Goal: Task Accomplishment & Management: Use online tool/utility

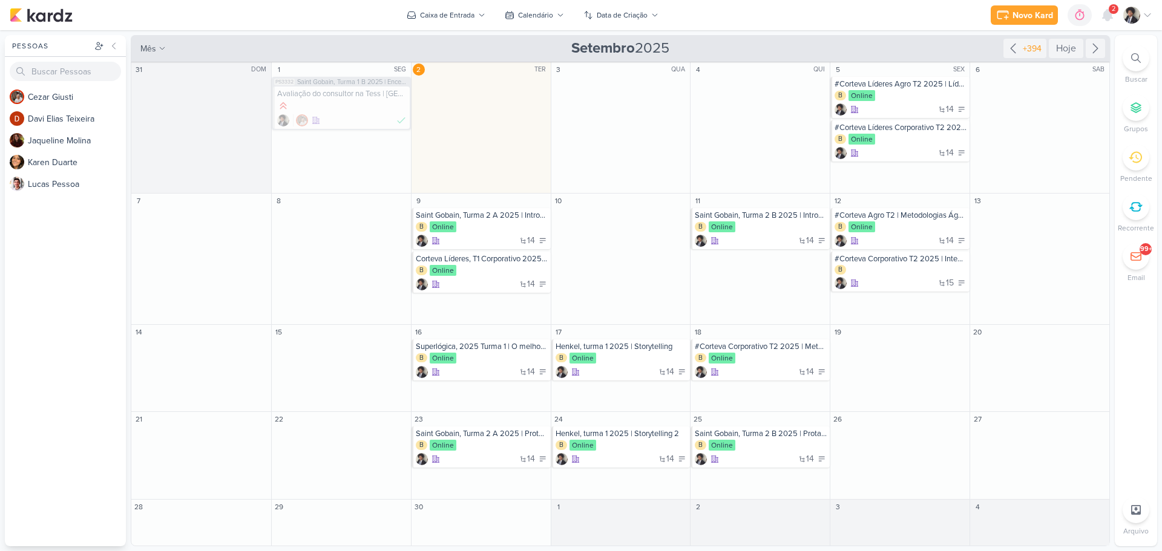
click at [1110, 12] on div "2" at bounding box center [1114, 9] width 10 height 10
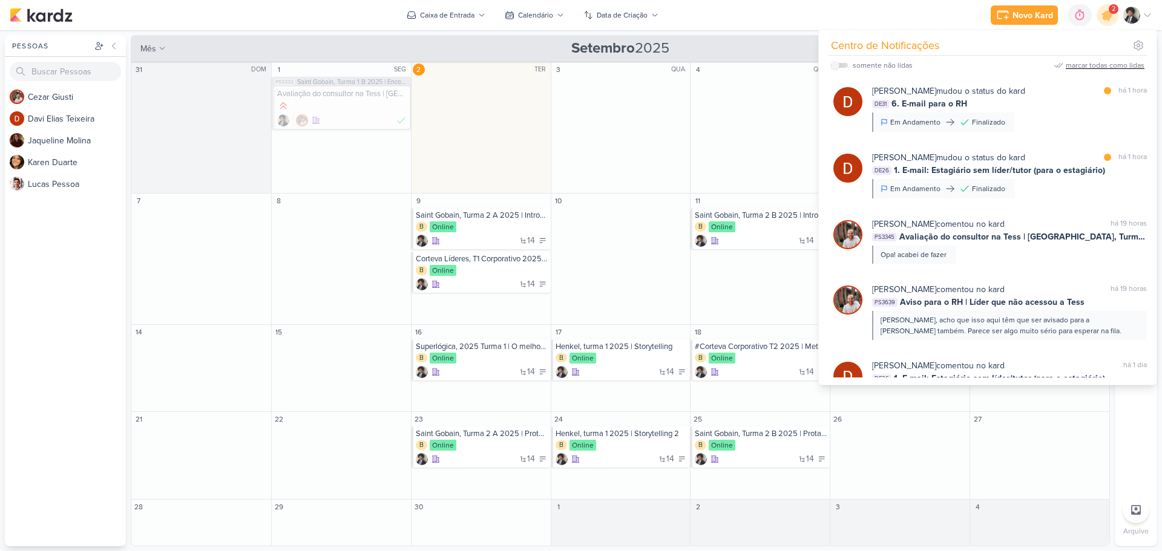
click at [1094, 65] on div "marcar todas como lidas" at bounding box center [1105, 65] width 79 height 11
click at [895, 10] on div "Novo Kard Ctrl + k 0h0m Sessão desligada... Hoje 0h0m Semana 0h0m Mês 0h0m" at bounding box center [581, 15] width 1143 height 30
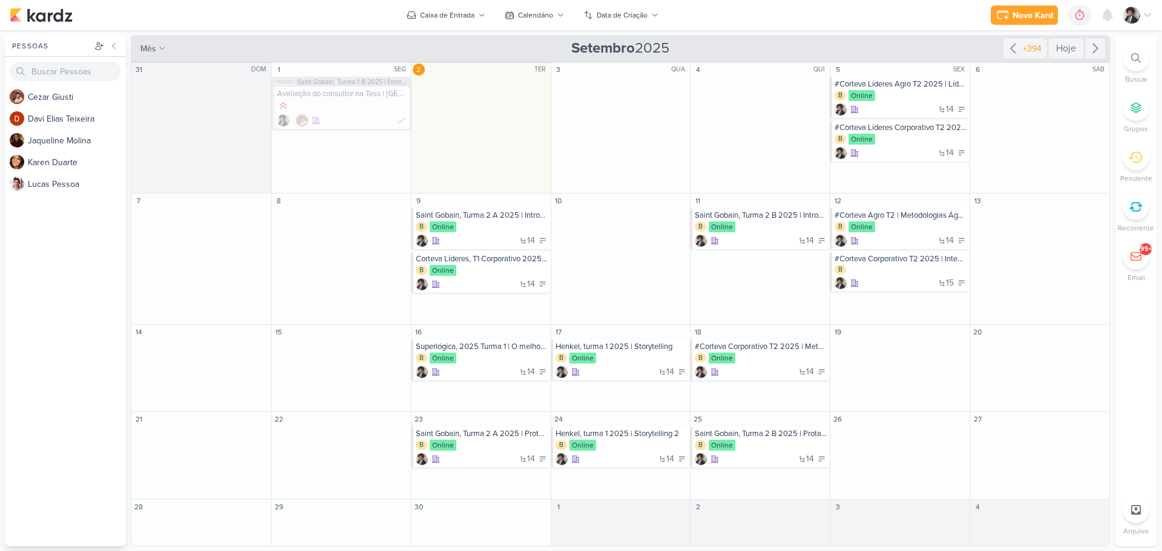
click at [1130, 50] on div at bounding box center [1136, 58] width 27 height 27
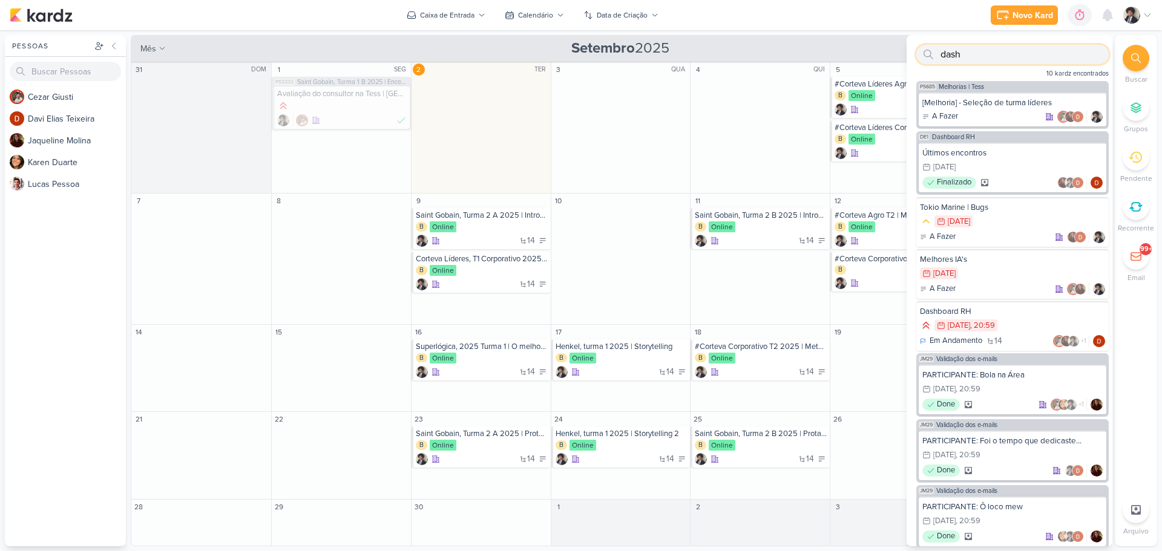
type input "dash"
click at [1036, 321] on div "30/11 [DATE] 20:59" at bounding box center [1012, 326] width 185 height 13
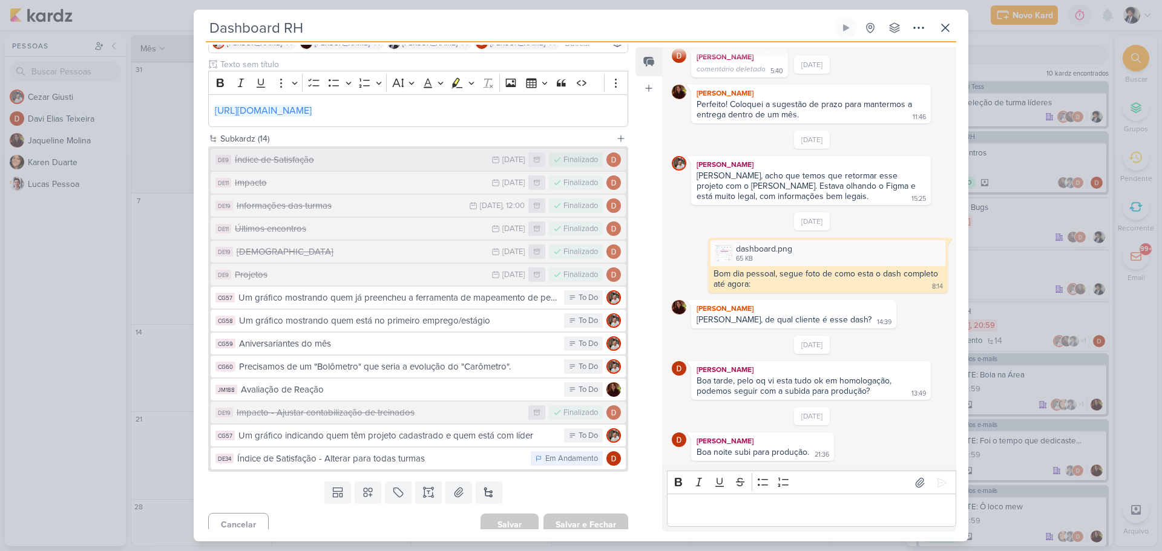
scroll to position [121, 0]
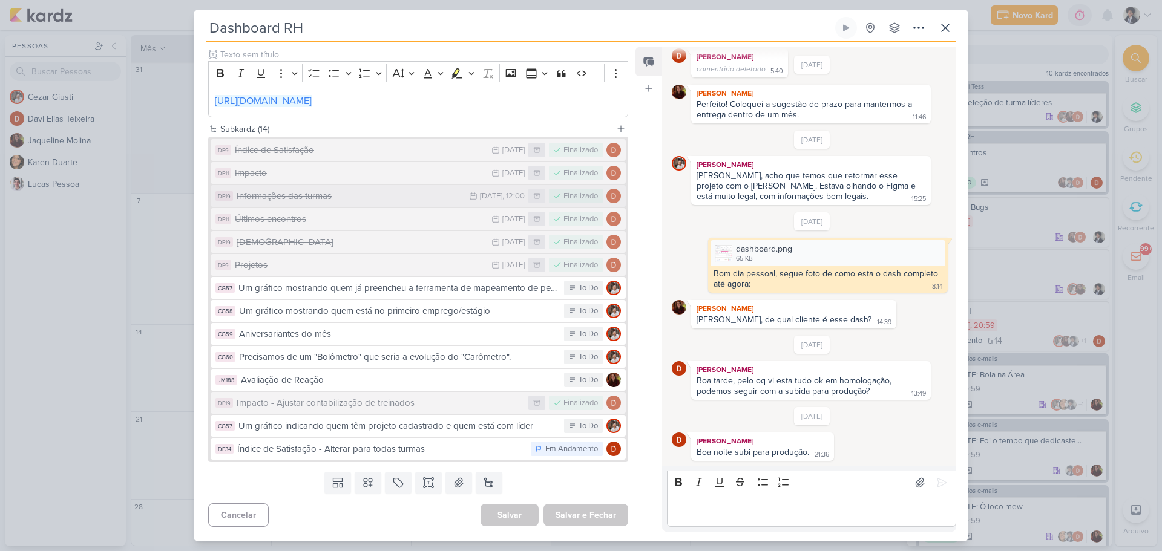
click at [366, 203] on div "Informações das turmas" at bounding box center [350, 196] width 226 height 14
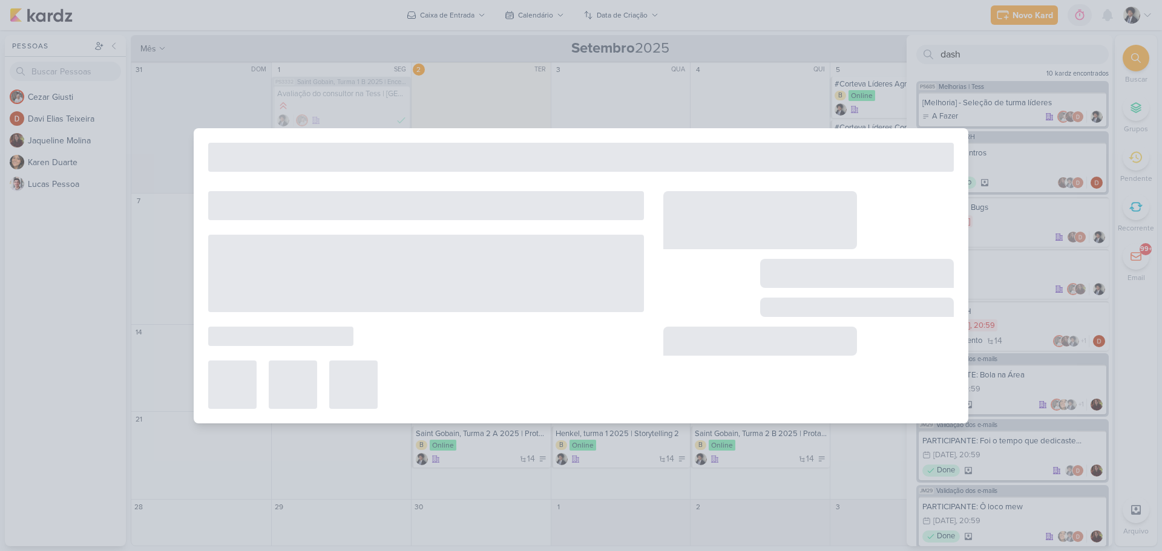
type input "Informações das turmas"
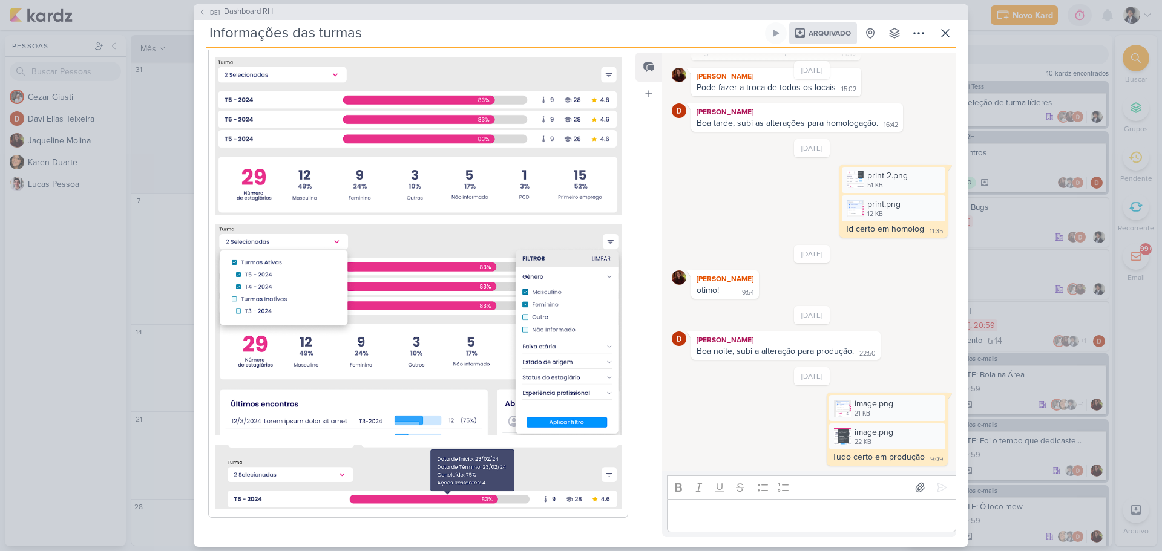
scroll to position [352, 0]
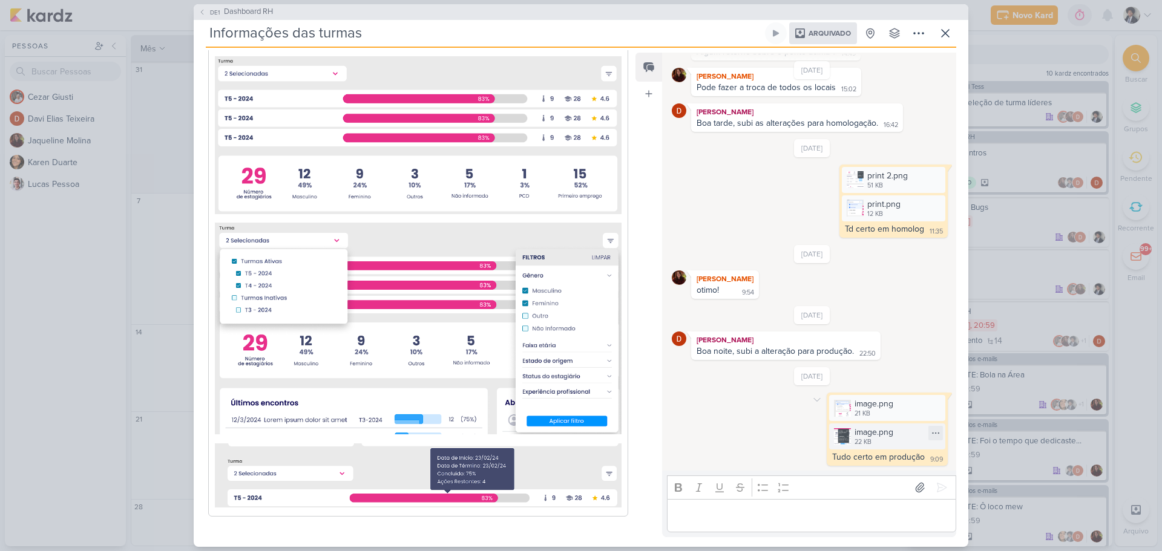
click at [879, 435] on div "image.png" at bounding box center [874, 432] width 39 height 13
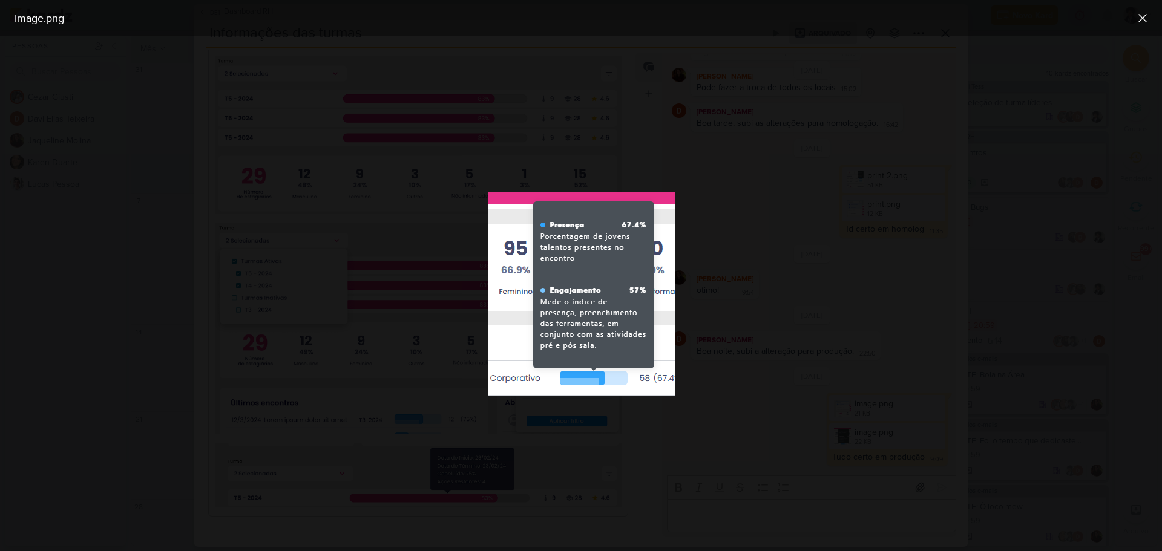
click at [841, 320] on div at bounding box center [581, 293] width 1162 height 515
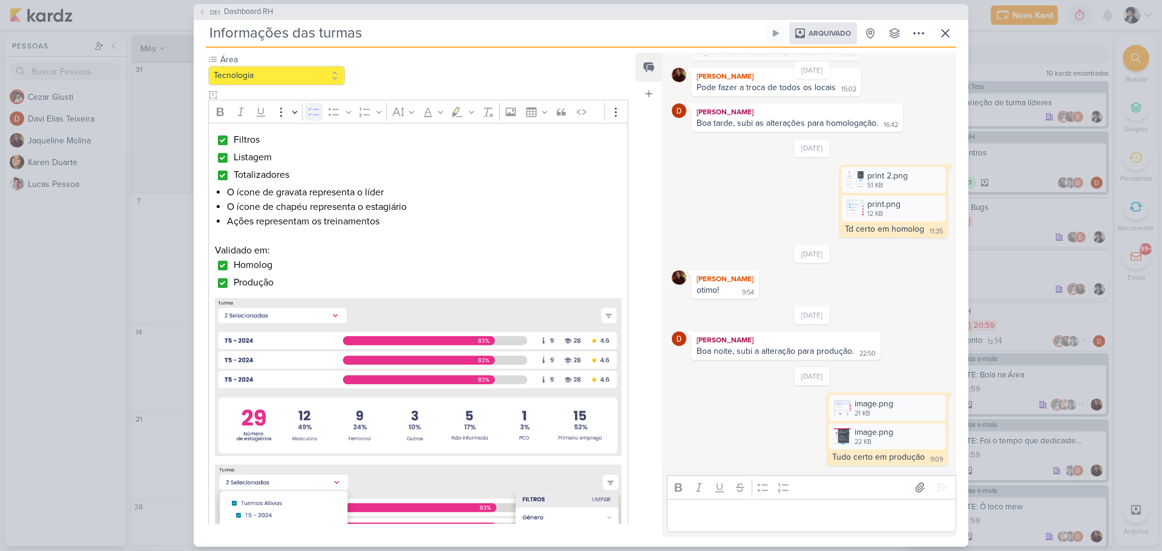
scroll to position [0, 0]
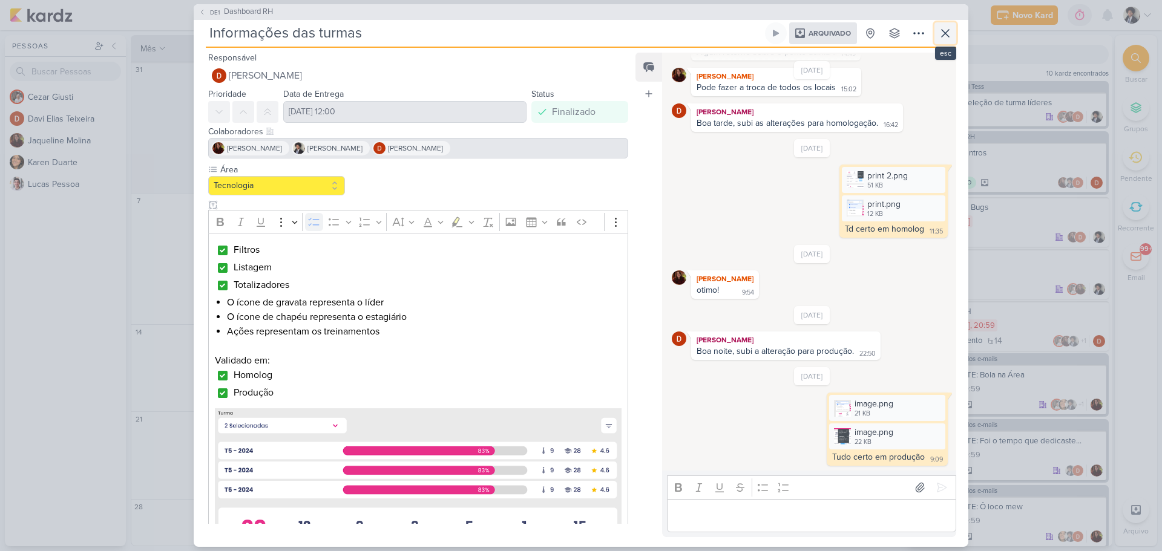
click at [940, 34] on icon at bounding box center [945, 33] width 15 height 15
